Goal: Information Seeking & Learning: Understand process/instructions

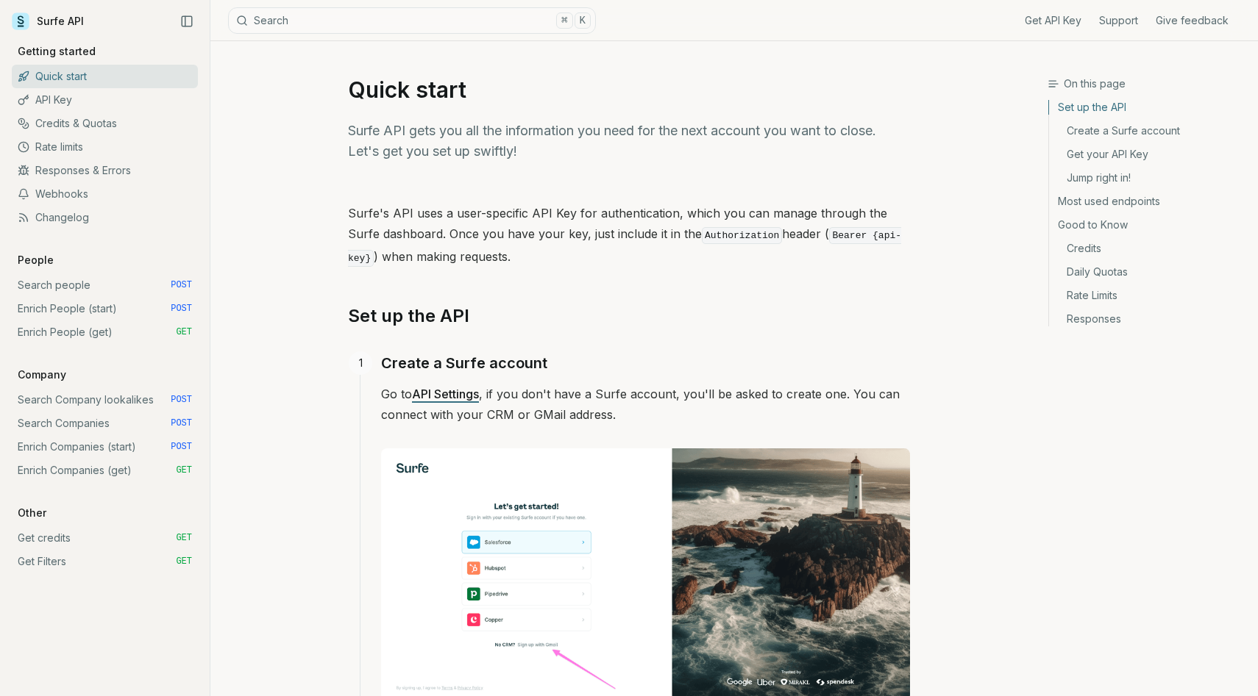
click at [72, 95] on link "API Key" at bounding box center [105, 100] width 186 height 24
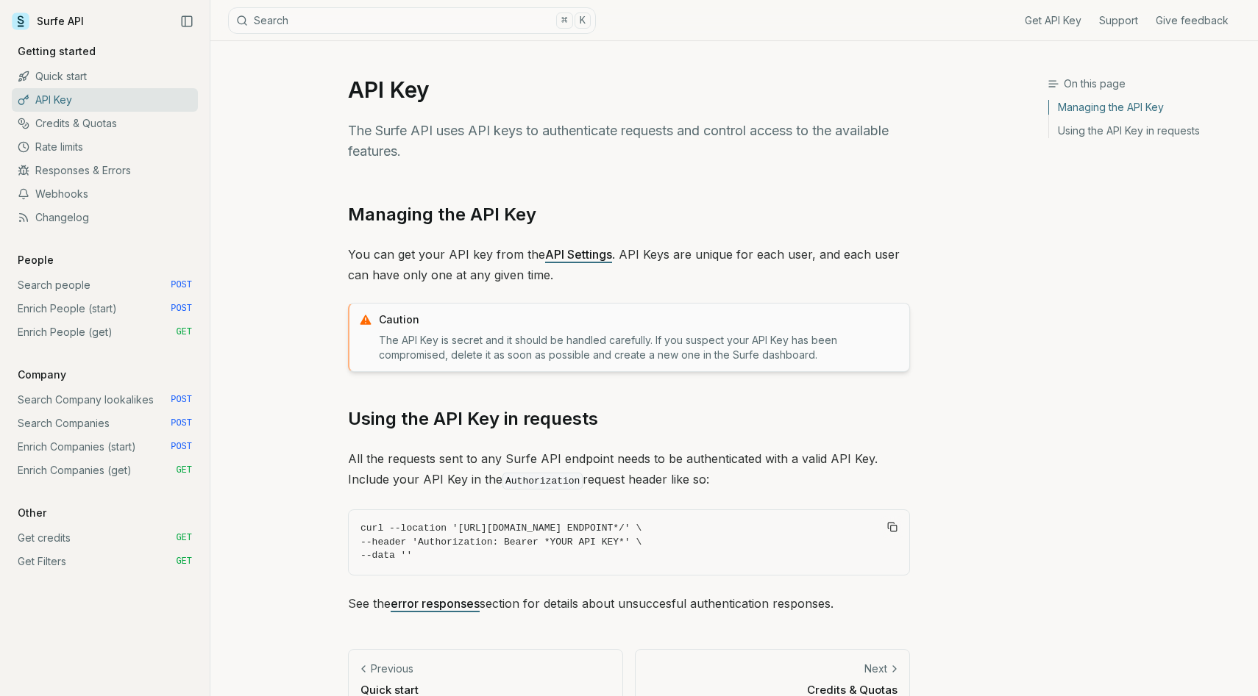
click at [76, 118] on link "Credits & Quotas" at bounding box center [105, 124] width 186 height 24
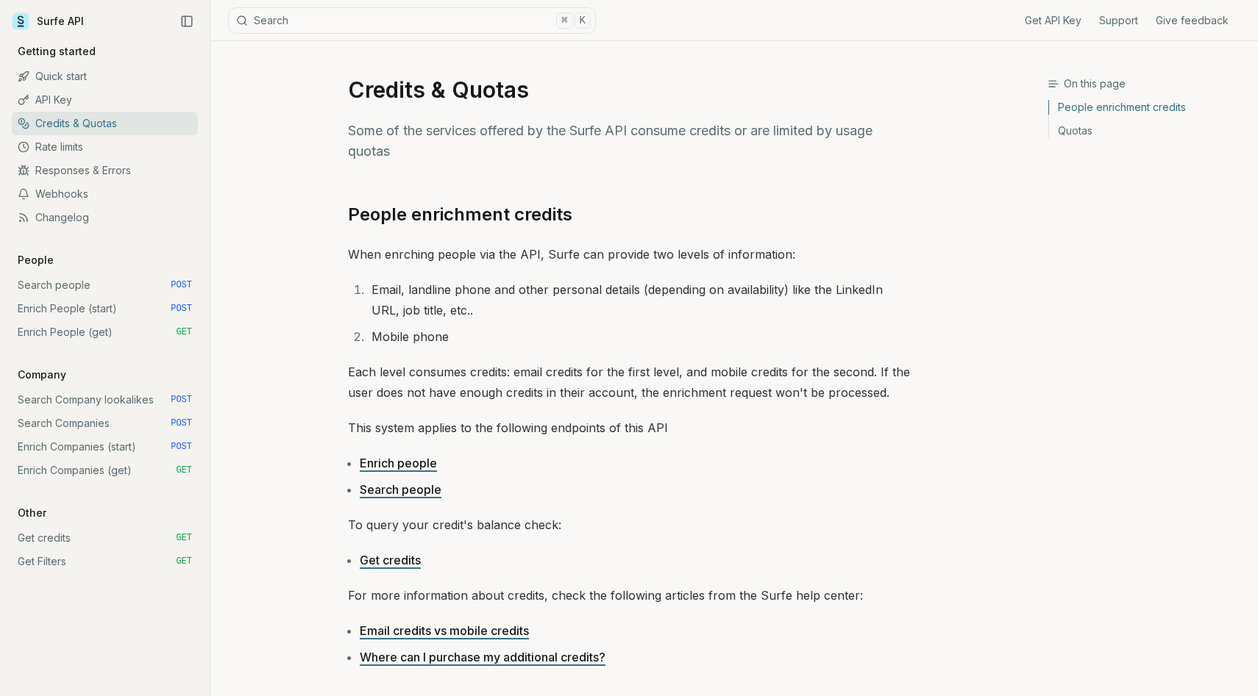
click at [77, 539] on link "Get credits GET" at bounding box center [105, 539] width 186 height 24
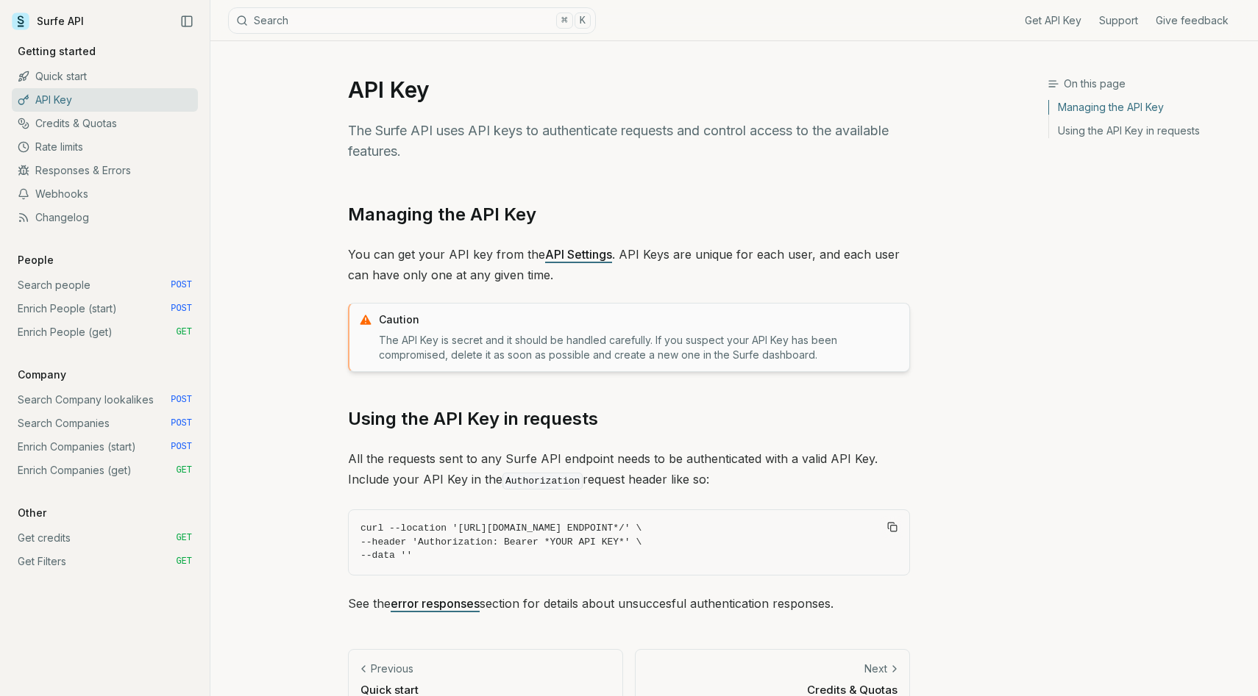
click at [141, 82] on link "Quick start" at bounding box center [105, 77] width 186 height 24
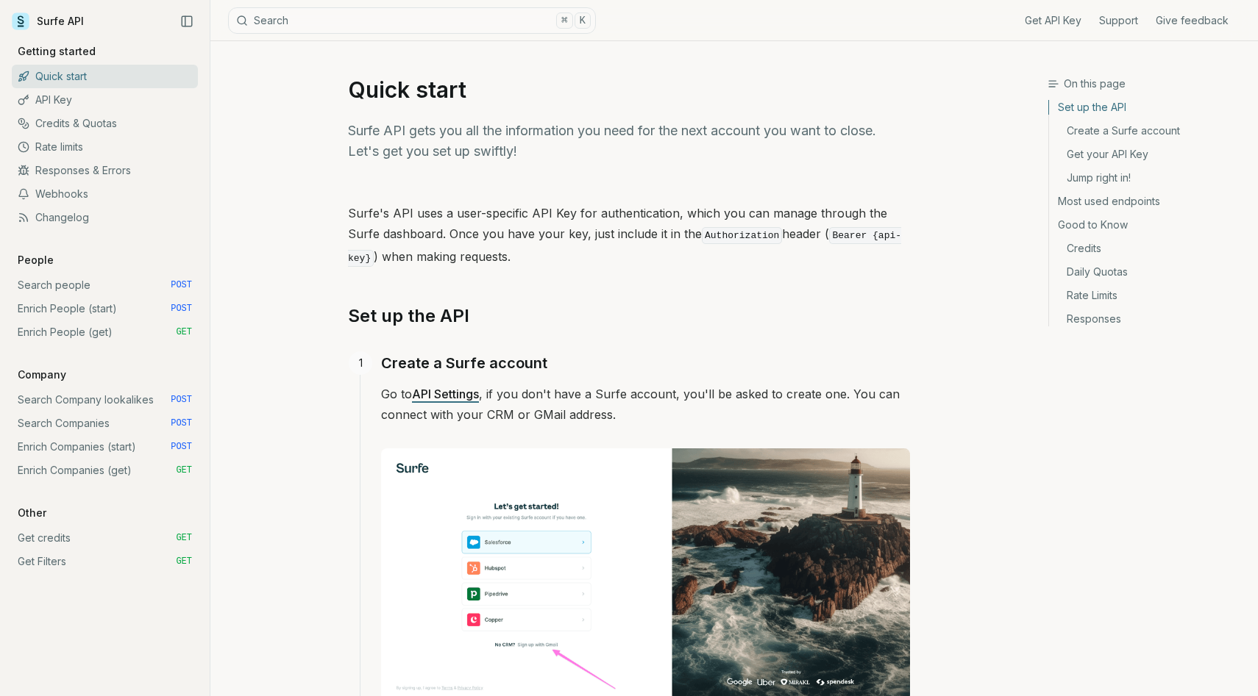
click at [136, 129] on link "Credits & Quotas" at bounding box center [105, 124] width 186 height 24
